Goal: Task Accomplishment & Management: Manage account settings

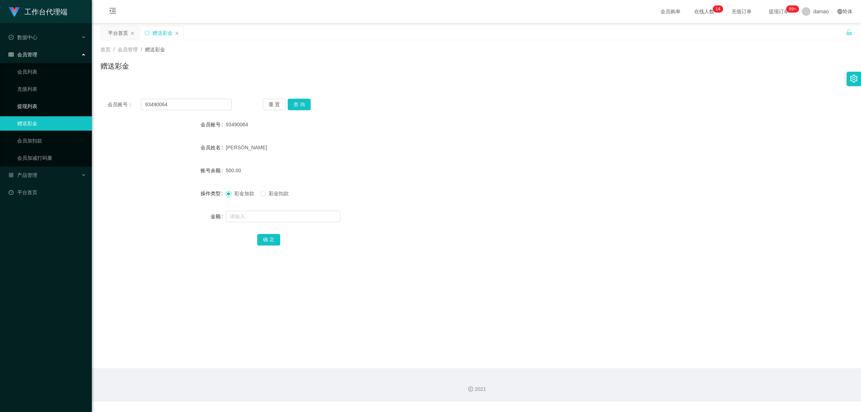
click at [34, 103] on link "提现列表" at bounding box center [51, 106] width 69 height 14
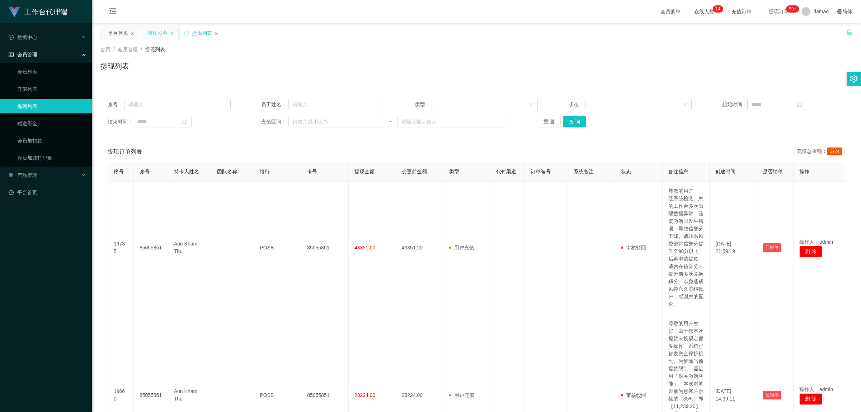
click at [159, 32] on div "赠送彩金" at bounding box center [157, 33] width 20 height 14
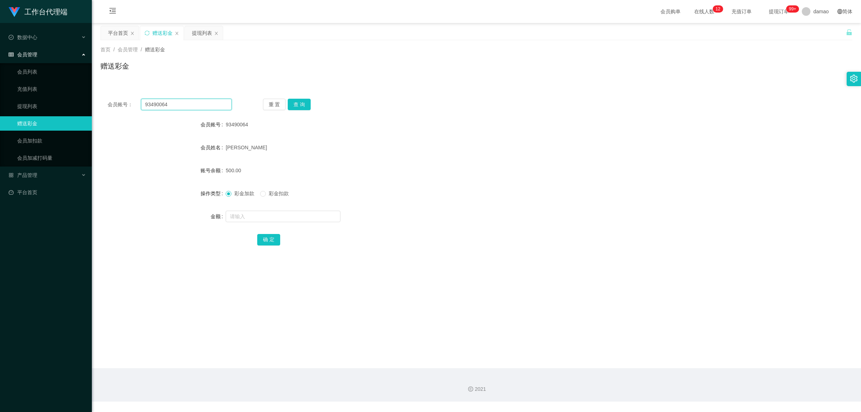
click at [160, 105] on input "93490064" at bounding box center [186, 104] width 91 height 11
click at [206, 37] on div "提现列表" at bounding box center [202, 33] width 20 height 14
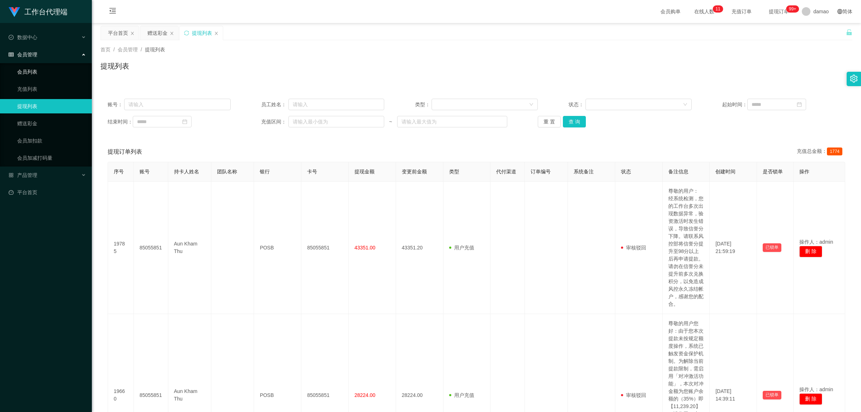
click at [29, 68] on link "会员列表" at bounding box center [51, 72] width 69 height 14
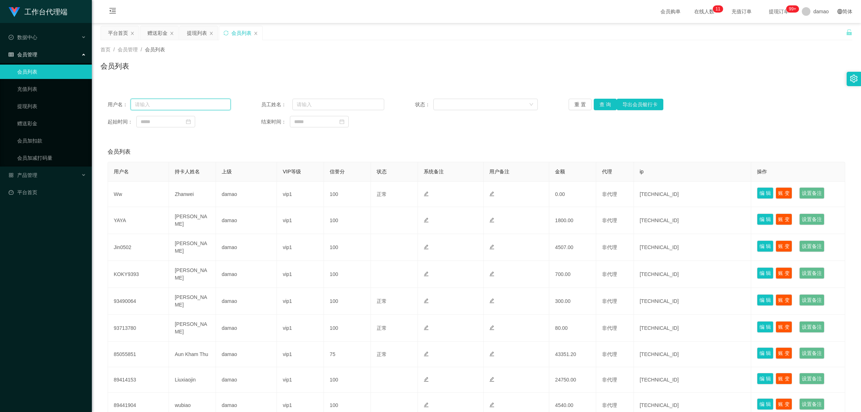
click at [182, 99] on input "text" at bounding box center [181, 104] width 100 height 11
paste input "93490064"
type input "93490064"
click at [242, 105] on button "查 询" at bounding box center [605, 104] width 23 height 11
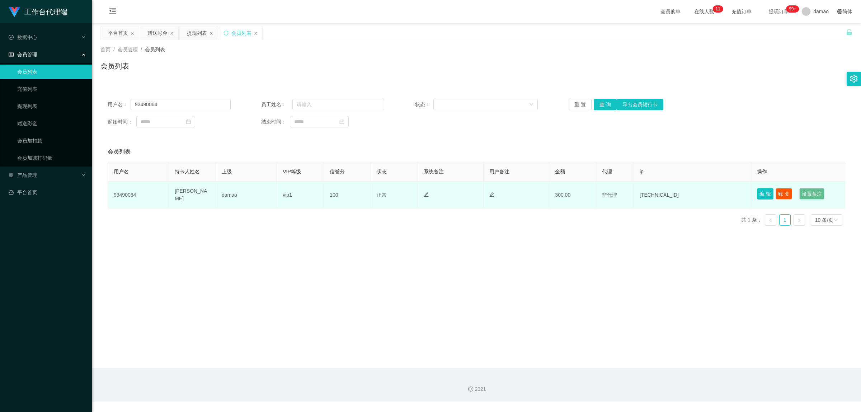
click at [242, 138] on button "编 辑" at bounding box center [765, 193] width 17 height 11
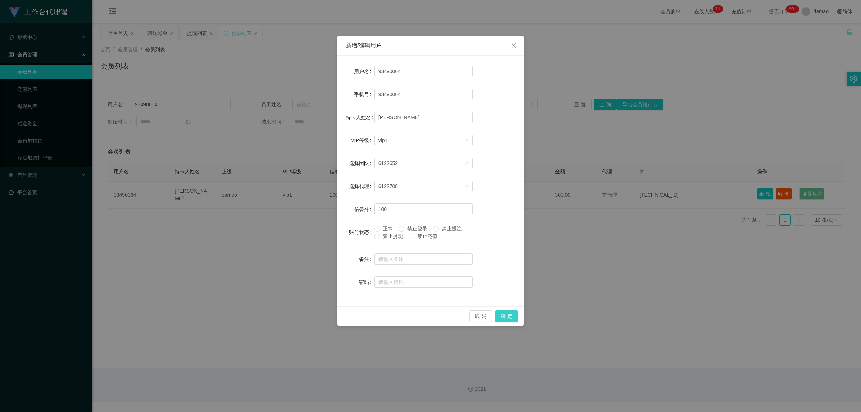
click at [242, 138] on button "确 定" at bounding box center [506, 315] width 23 height 11
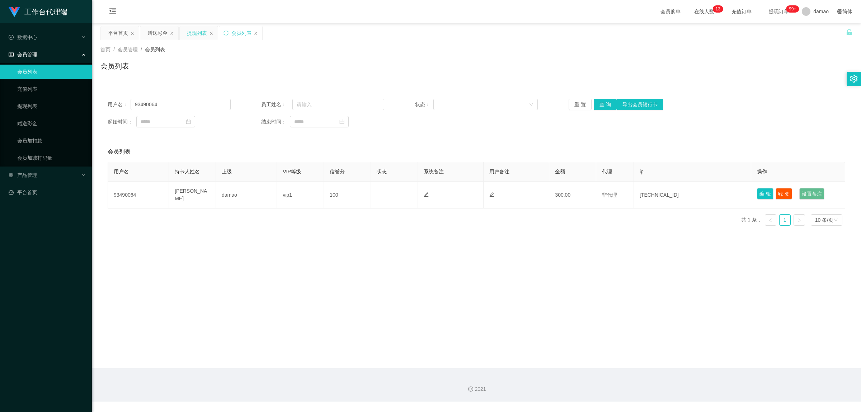
click at [203, 31] on div "提现列表" at bounding box center [197, 33] width 20 height 14
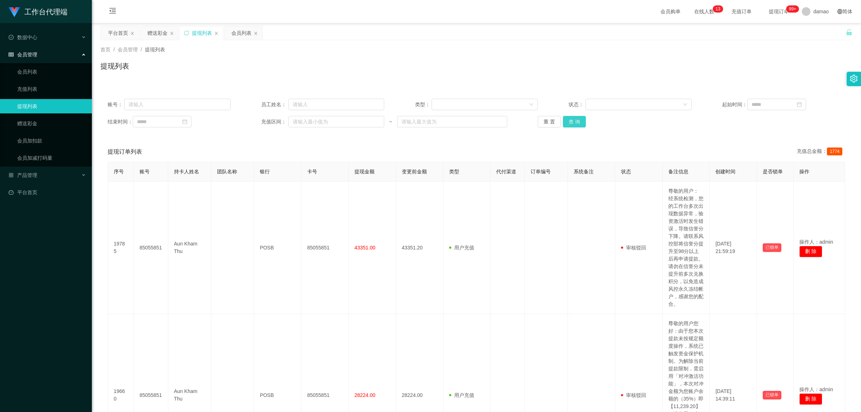
click at [242, 125] on button "查 询" at bounding box center [574, 121] width 23 height 11
click at [233, 33] on div "会员列表" at bounding box center [241, 33] width 20 height 14
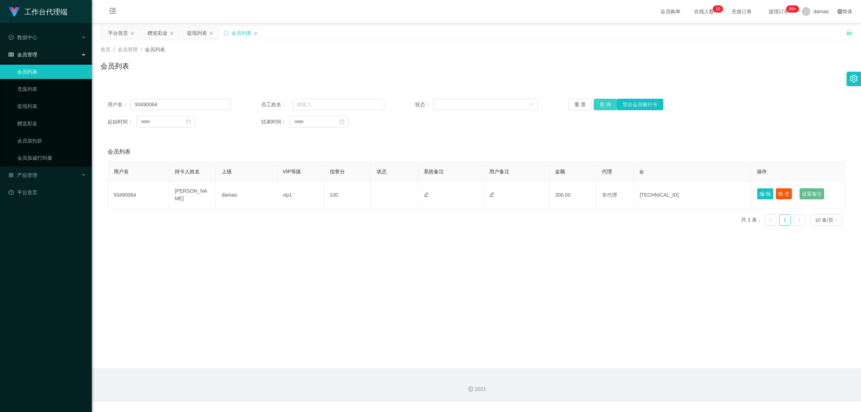
click at [242, 105] on button "查 询" at bounding box center [605, 104] width 23 height 11
